Goal: Task Accomplishment & Management: Use online tool/utility

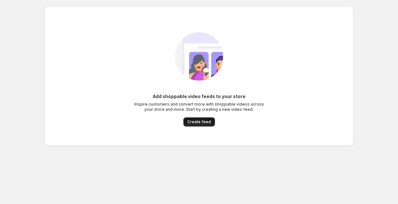
click at [209, 122] on span "Create feed" at bounding box center [199, 121] width 24 height 5
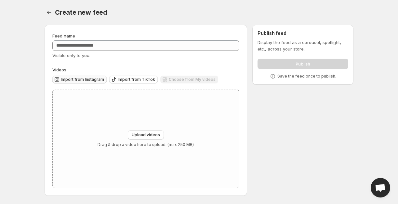
click at [98, 79] on span "Import from Instagram" at bounding box center [82, 79] width 43 height 5
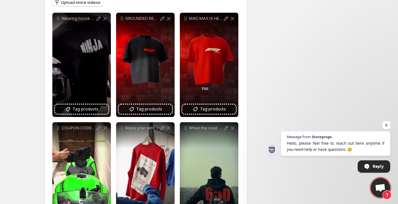
scroll to position [87, 0]
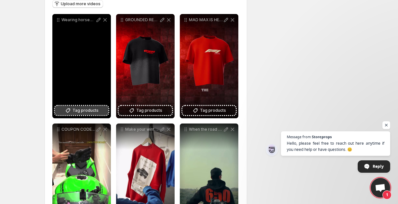
click at [88, 109] on span "Tag products" at bounding box center [86, 110] width 26 height 7
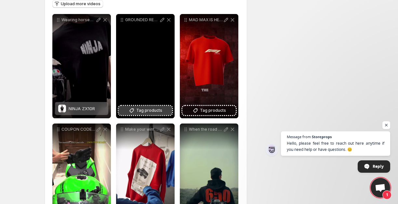
click at [142, 110] on span "Tag products" at bounding box center [149, 110] width 26 height 7
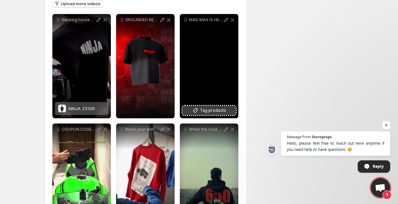
click at [214, 112] on span "Tag products" at bounding box center [213, 110] width 26 height 7
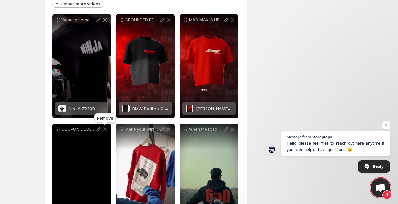
click at [105, 131] on icon at bounding box center [105, 129] width 7 height 7
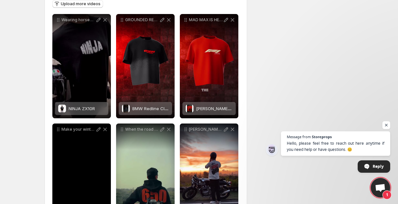
scroll to position [140, 0]
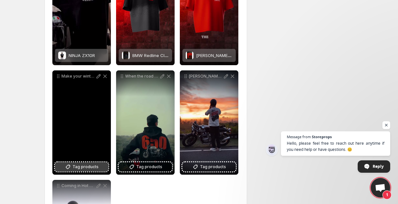
click at [84, 166] on span "Tag products" at bounding box center [86, 166] width 26 height 7
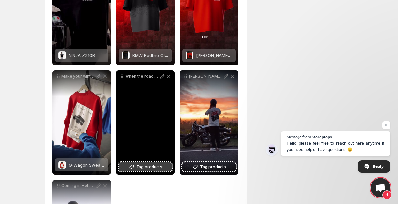
click at [155, 166] on span "Tag products" at bounding box center [149, 166] width 26 height 7
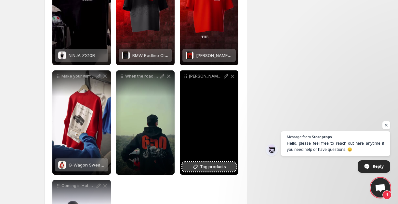
click at [216, 165] on span "Tag products" at bounding box center [213, 166] width 26 height 7
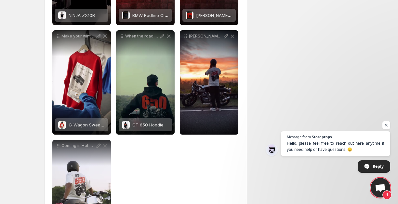
scroll to position [181, 0]
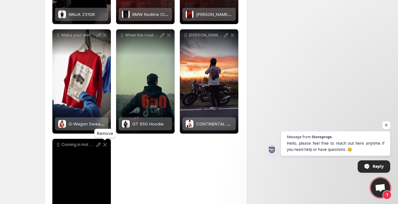
click at [105, 144] on icon at bounding box center [105, 145] width 4 height 4
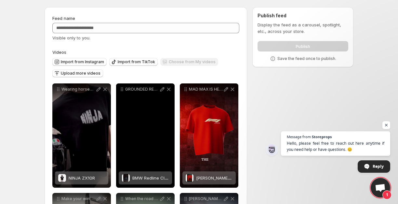
scroll to position [19, 0]
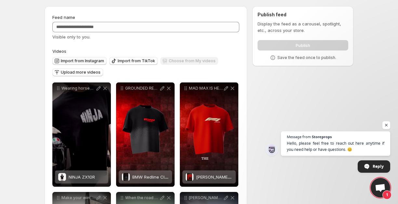
click at [98, 62] on span "Import from Instagram" at bounding box center [82, 60] width 43 height 5
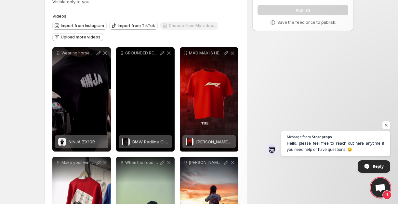
scroll to position [0, 0]
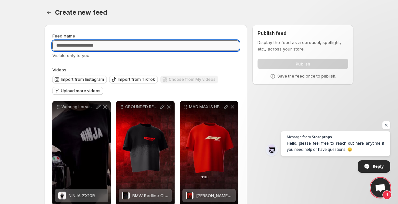
click at [104, 43] on input "Feed name" at bounding box center [145, 45] width 187 height 10
drag, startPoint x: 82, startPoint y: 46, endPoint x: 48, endPoint y: 46, distance: 33.8
click at [48, 46] on div "**********" at bounding box center [146, 173] width 203 height 297
type input "*"
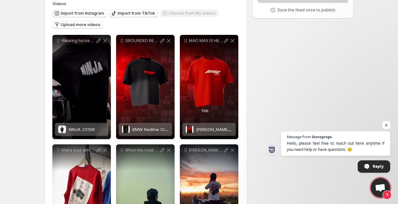
scroll to position [126, 0]
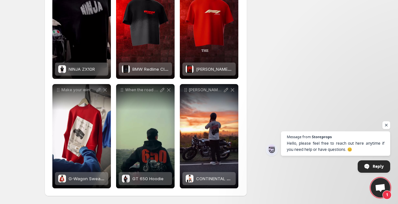
type input "**********"
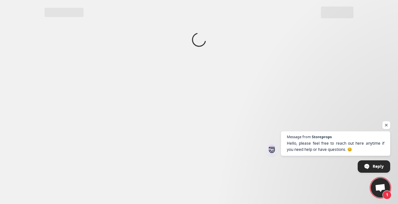
scroll to position [0, 0]
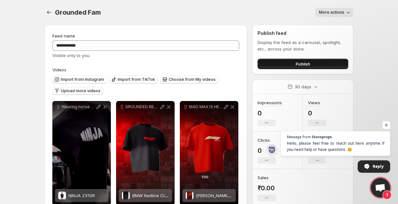
click at [282, 65] on button "Publish" at bounding box center [303, 64] width 91 height 10
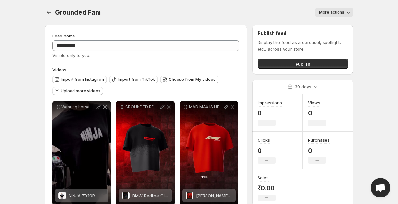
click at [325, 15] on button "More actions" at bounding box center [334, 12] width 38 height 9
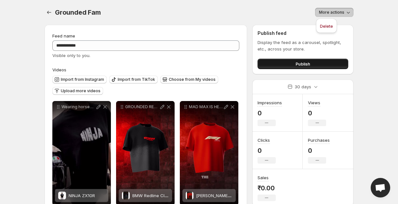
click at [302, 66] on span "Publish" at bounding box center [303, 63] width 15 height 7
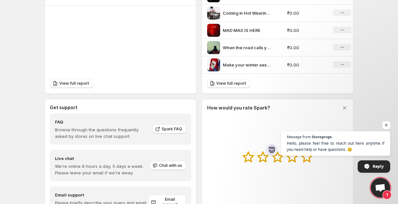
scroll to position [264, 0]
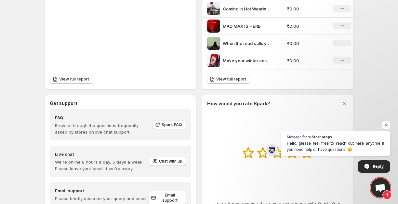
click at [389, 123] on span "Open chat" at bounding box center [386, 125] width 8 height 8
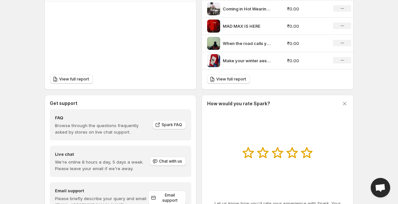
scroll to position [295, 0]
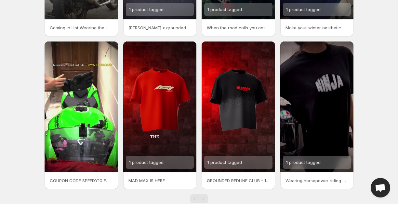
scroll to position [151, 0]
